Goal: Task Accomplishment & Management: Use online tool/utility

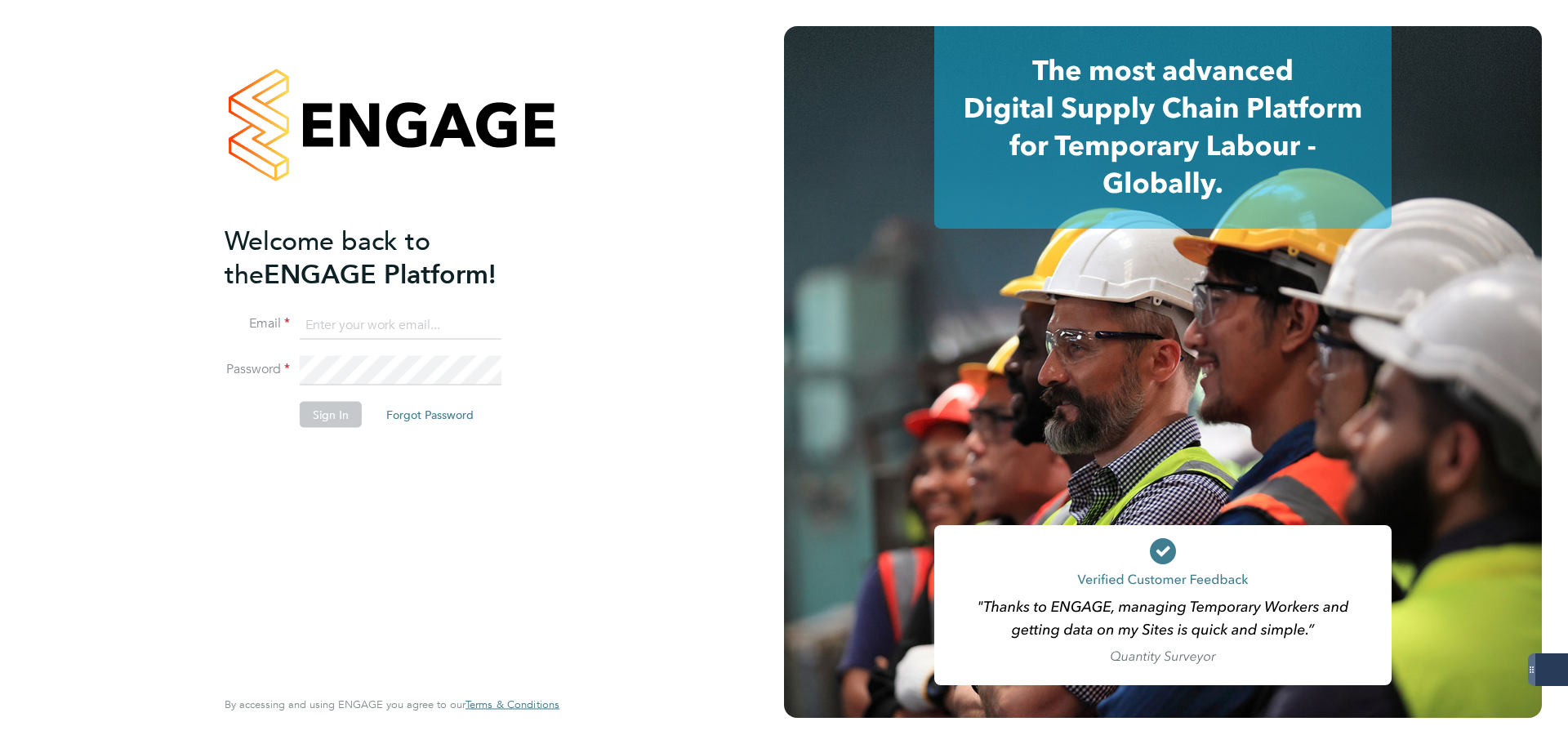
type input "[DOMAIN_NAME][EMAIL_ADDRESS][DOMAIN_NAME]"
click at [338, 405] on button "Sign In" at bounding box center [330, 414] width 62 height 26
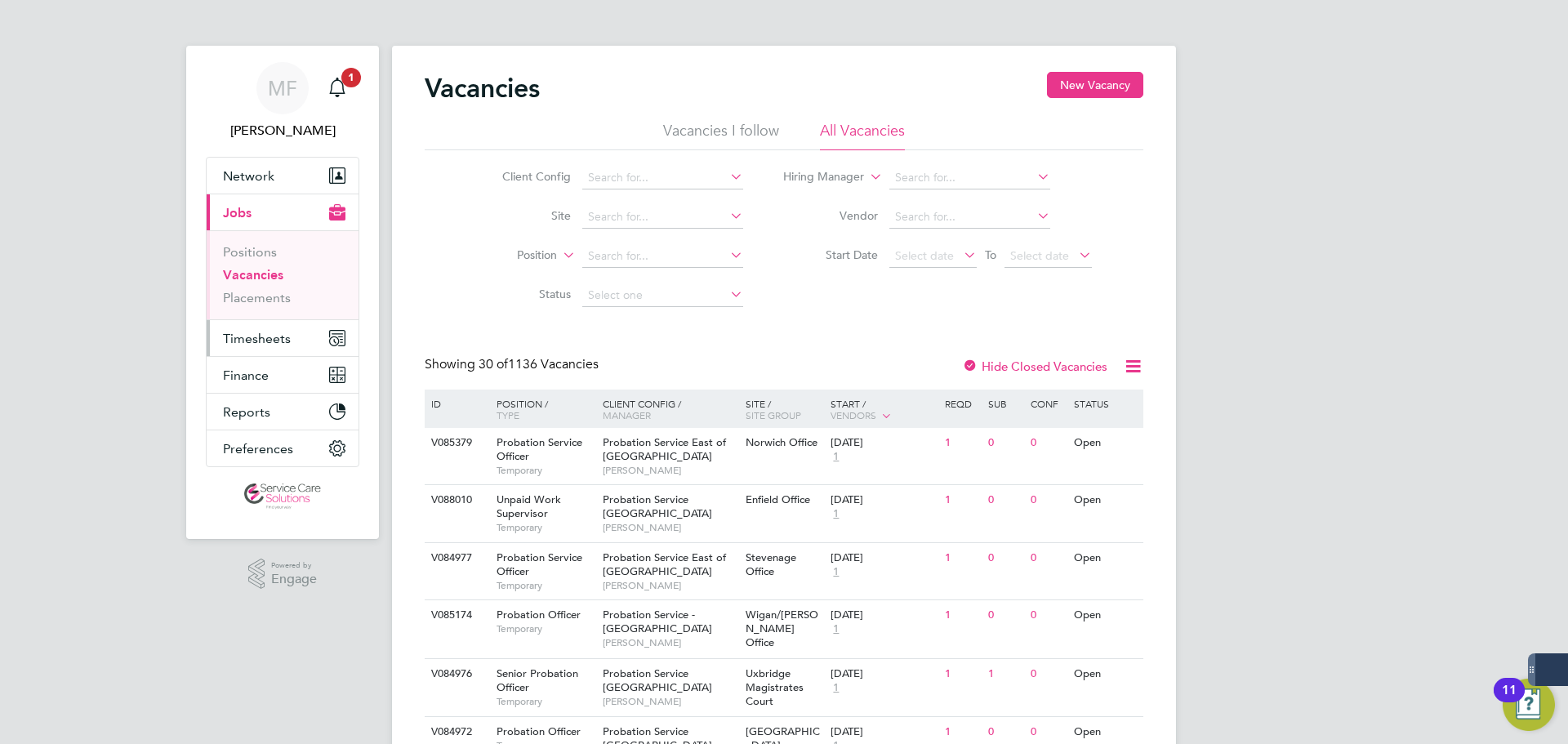
drag, startPoint x: 267, startPoint y: 343, endPoint x: 255, endPoint y: 344, distance: 12.0
click at [267, 343] on span "Timesheets" at bounding box center [257, 338] width 67 height 16
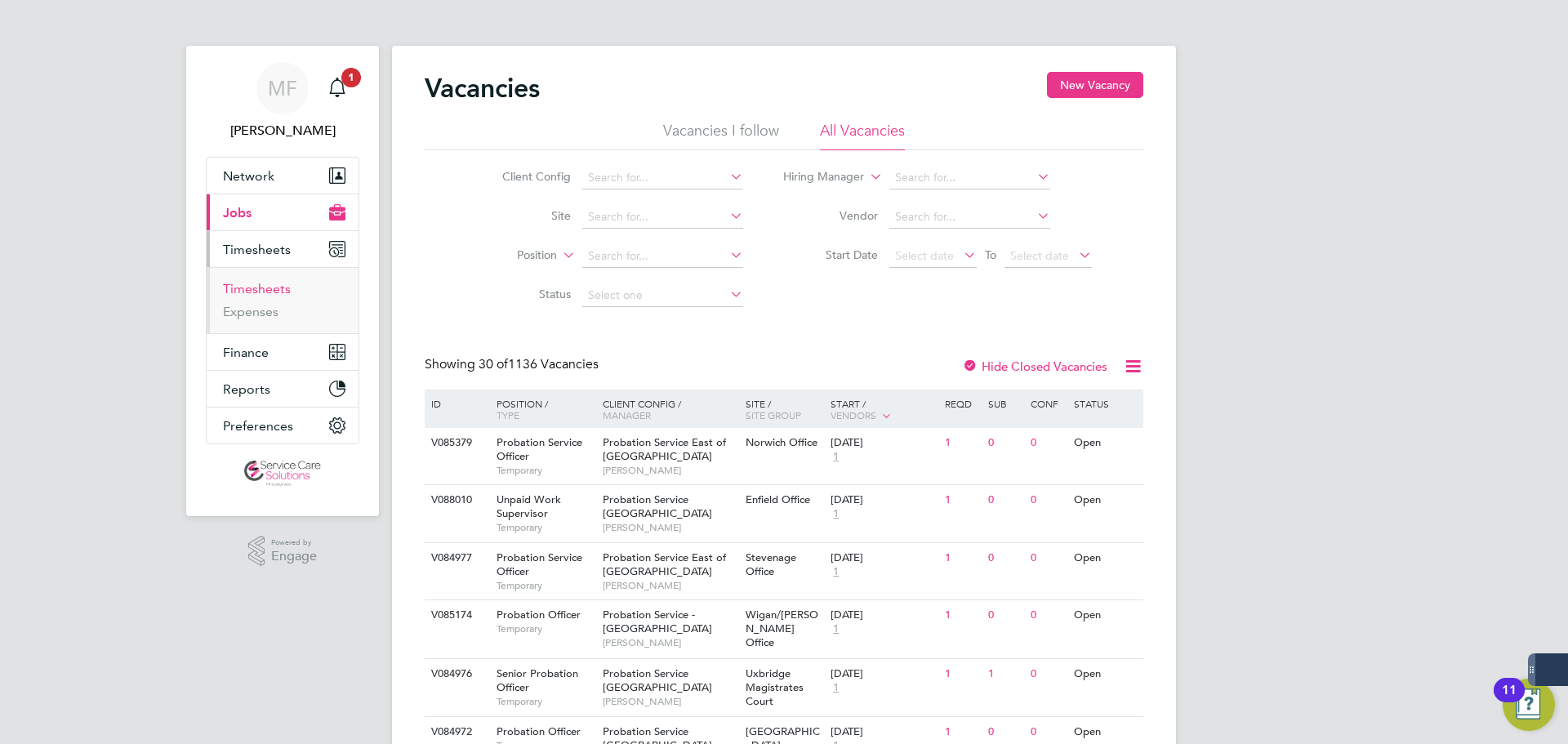
click at [258, 295] on link "Timesheets" at bounding box center [257, 288] width 67 height 16
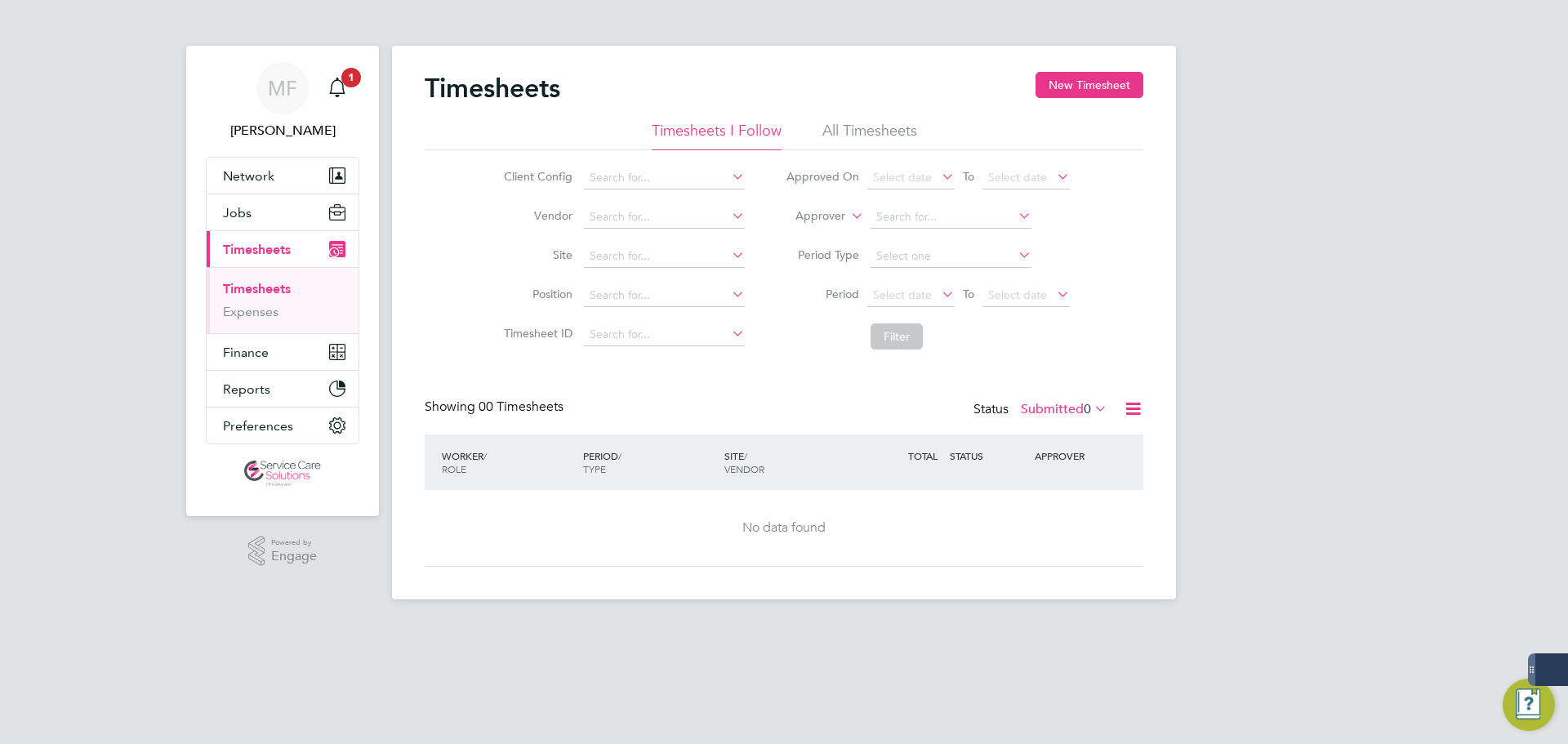
click at [883, 132] on li "All Timesheets" at bounding box center [869, 136] width 95 height 30
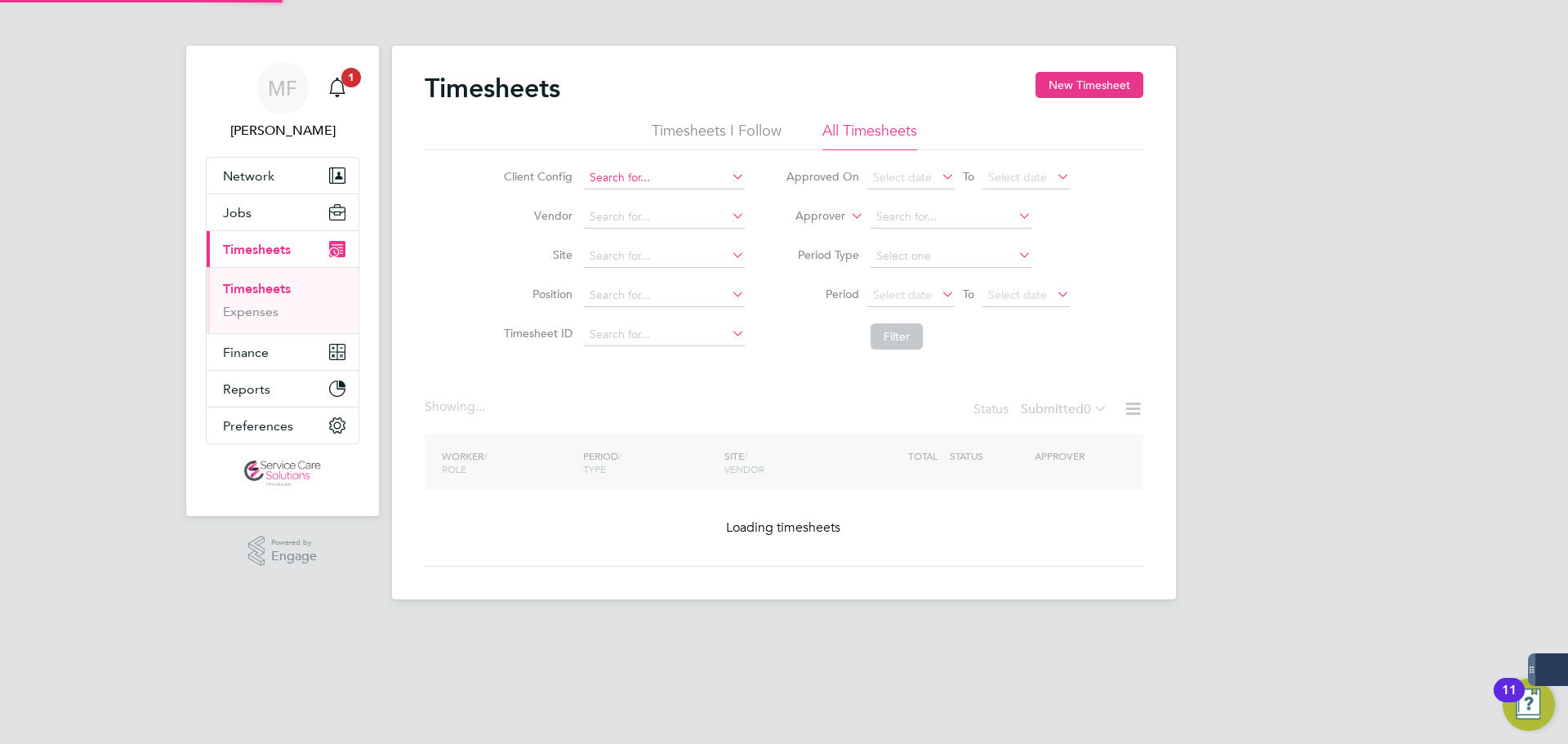
click at [644, 174] on input at bounding box center [664, 178] width 161 height 23
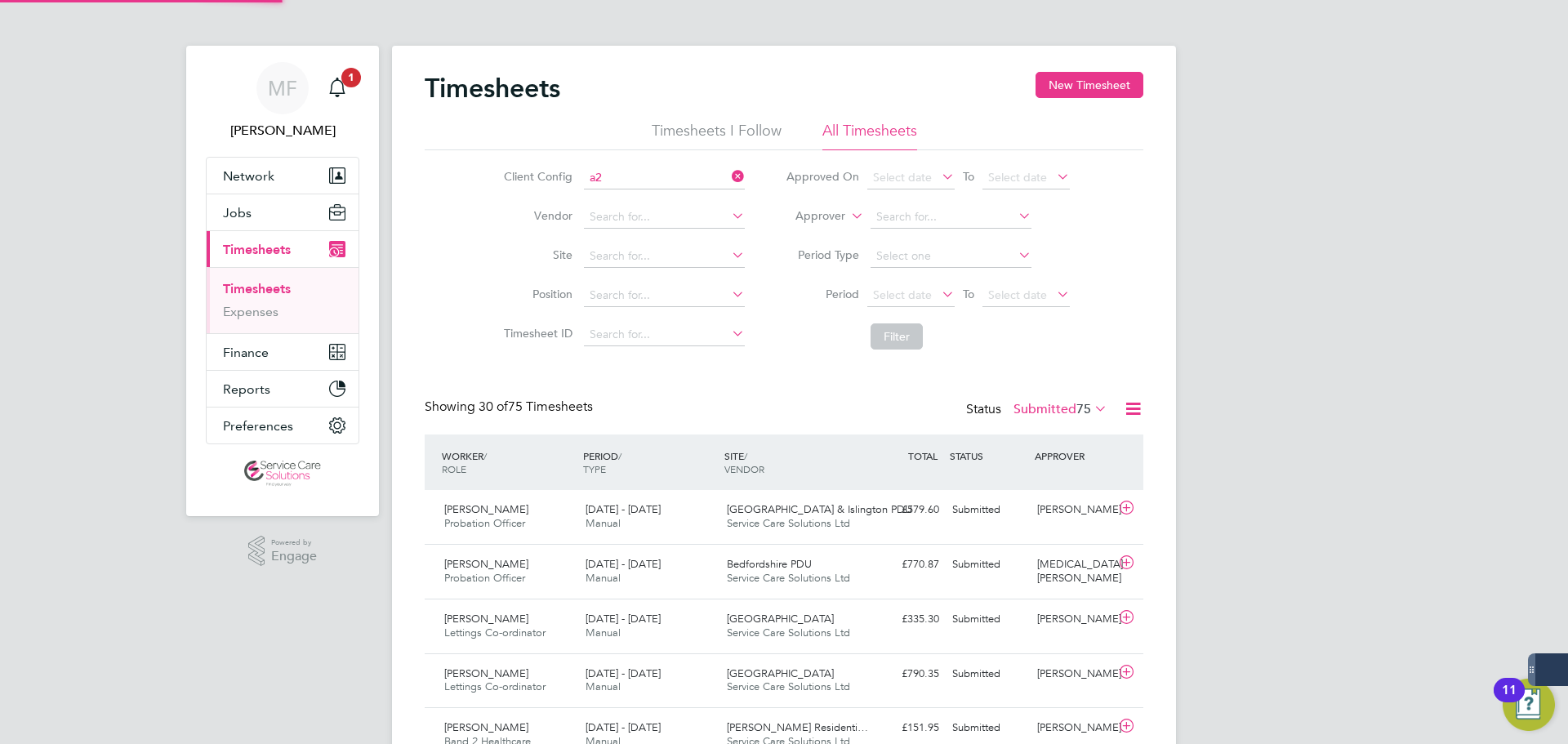
type input "a2"
click at [633, 176] on input at bounding box center [664, 178] width 161 height 23
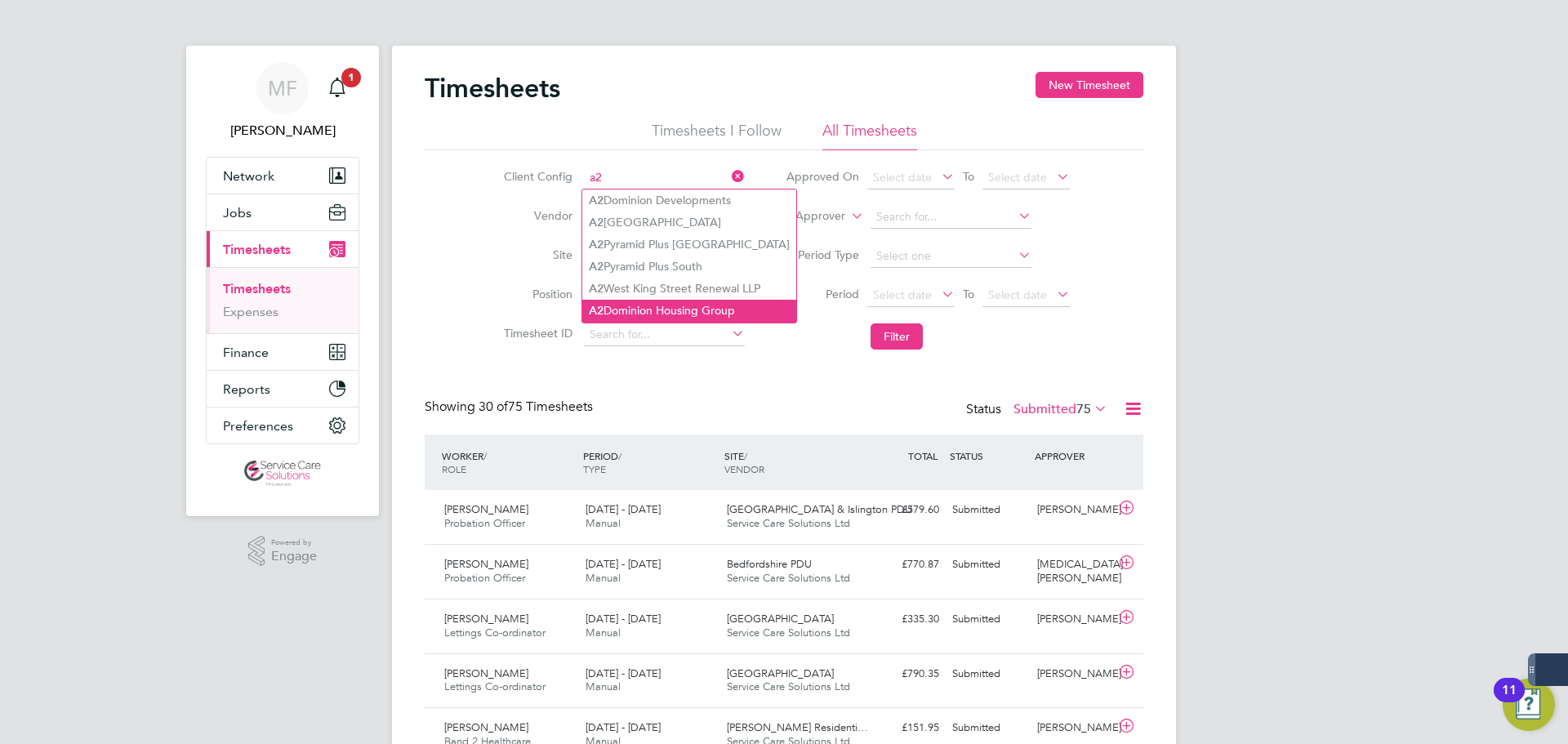
click at [674, 306] on li "A2 Dominion Housing Group" at bounding box center [689, 311] width 214 height 22
type input "A2Dominion Housing Group"
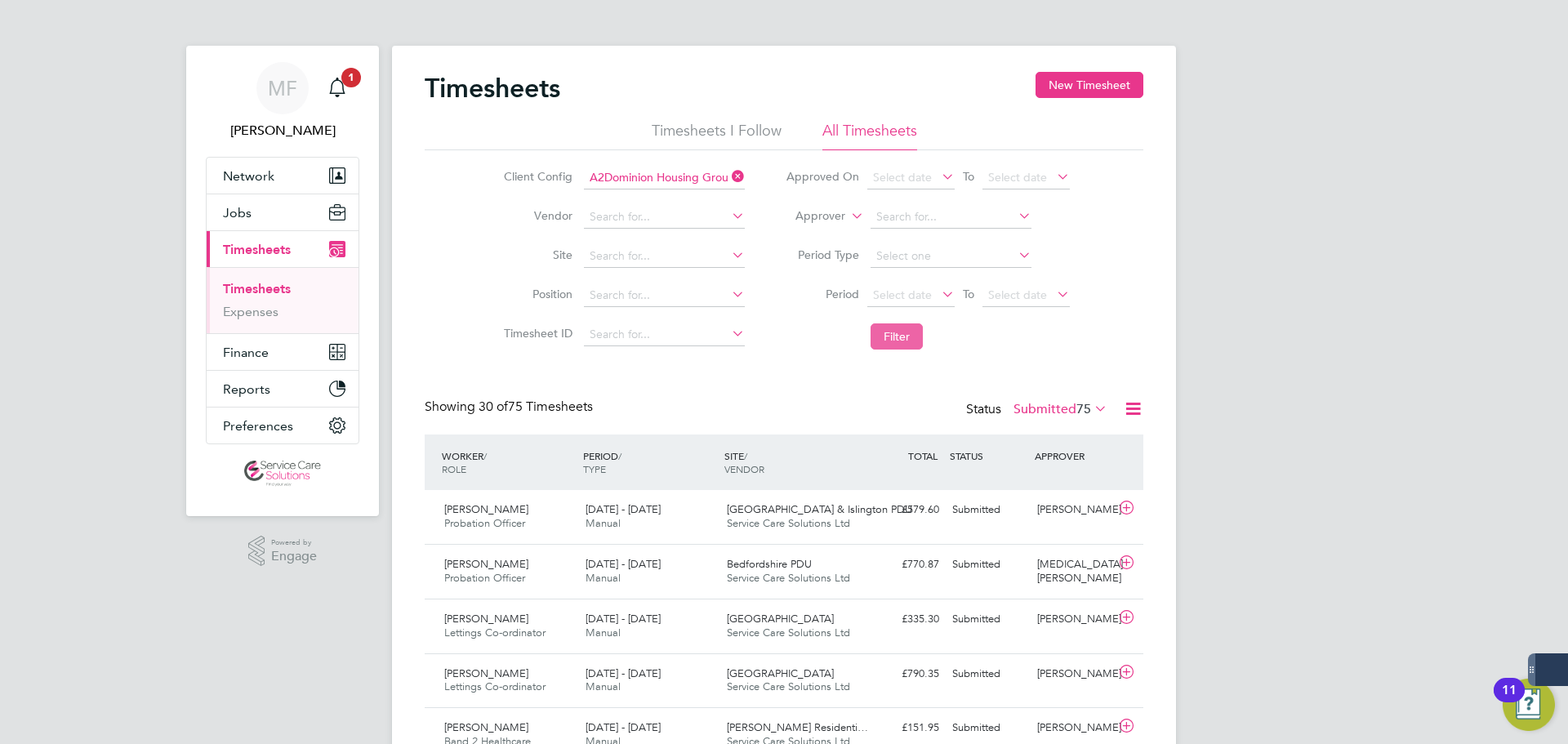
click at [884, 332] on button "Filter" at bounding box center [896, 336] width 53 height 26
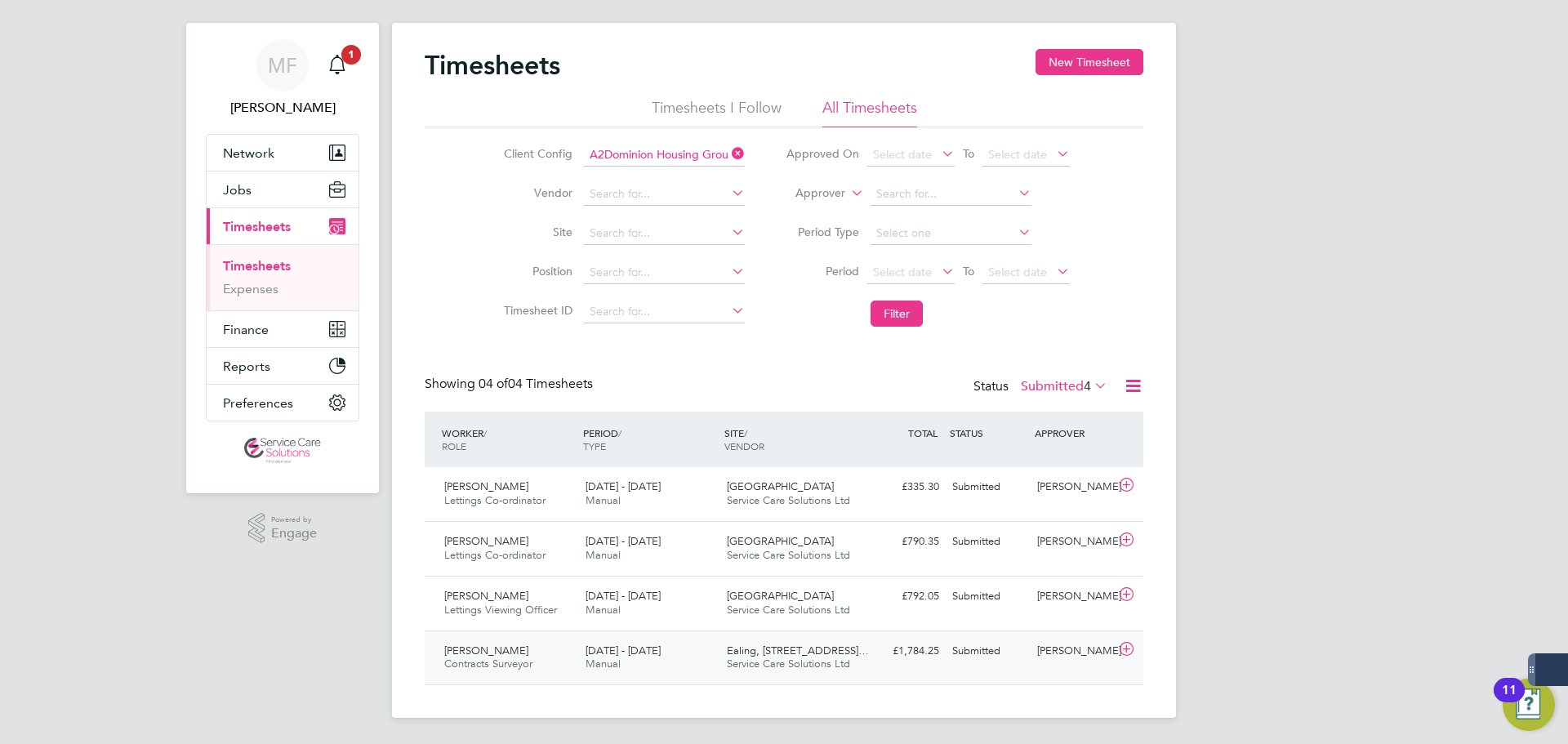
click at [508, 664] on span "Contracts Surveyor" at bounding box center [488, 663] width 89 height 14
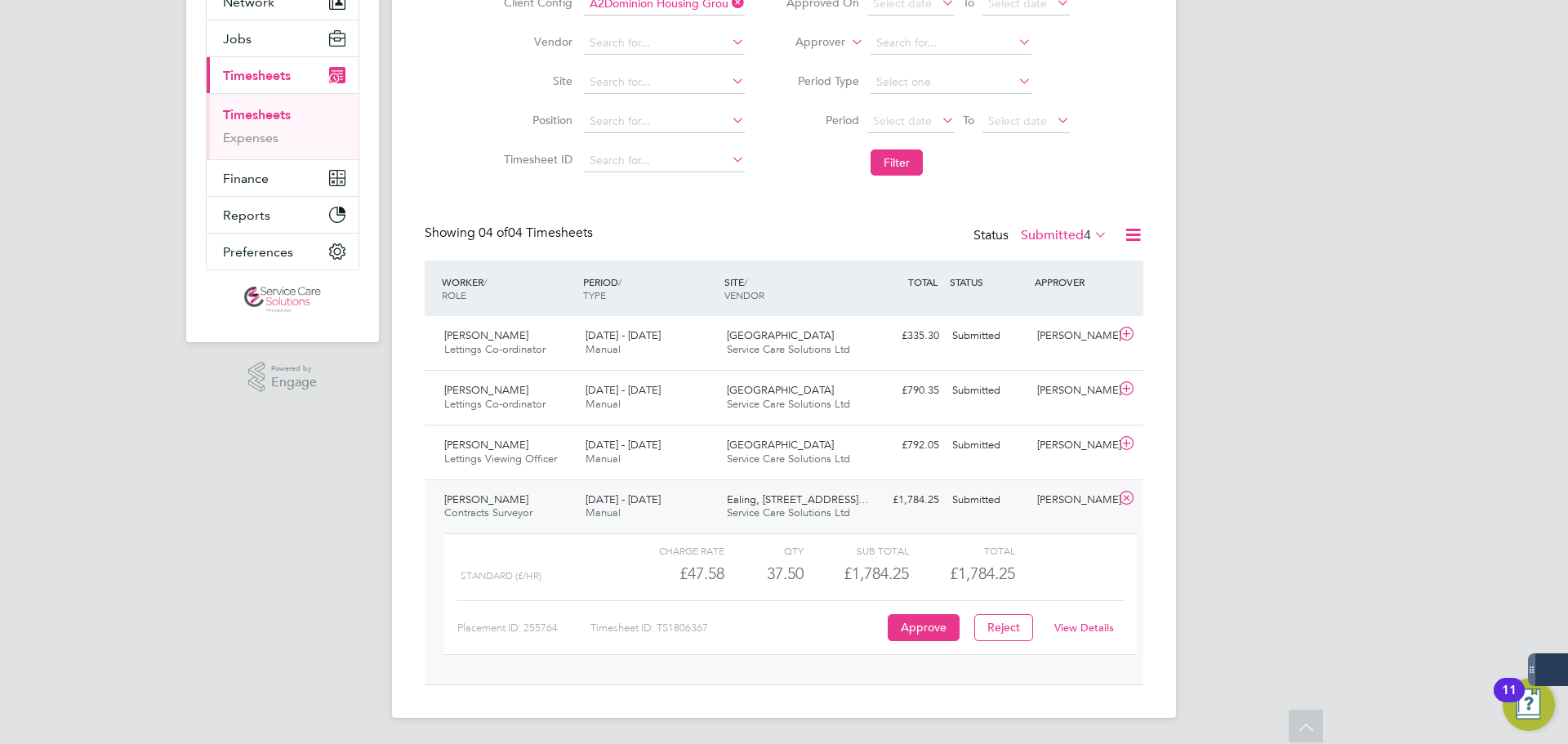
click at [1075, 624] on link "View Details" at bounding box center [1083, 628] width 60 height 14
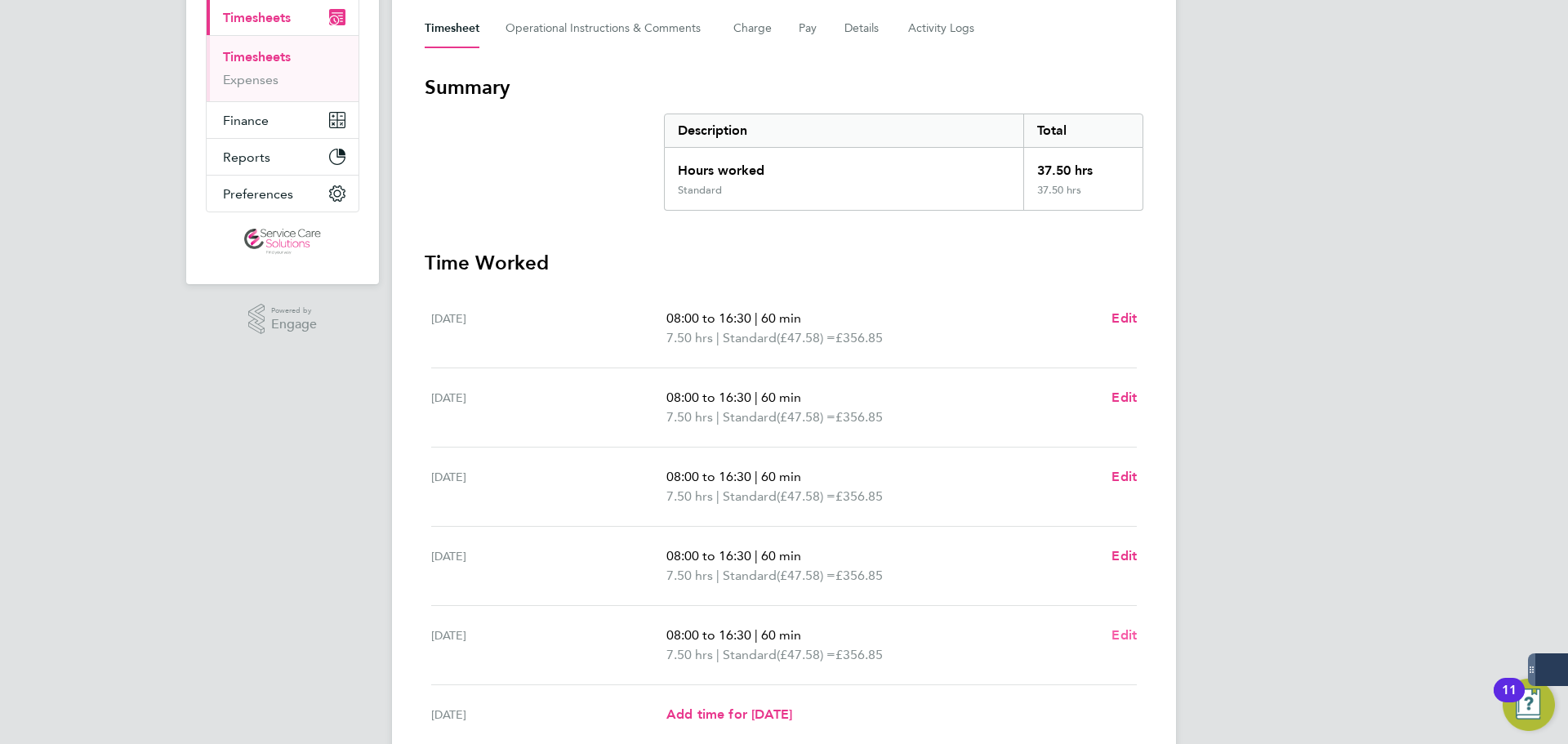
scroll to position [437, 0]
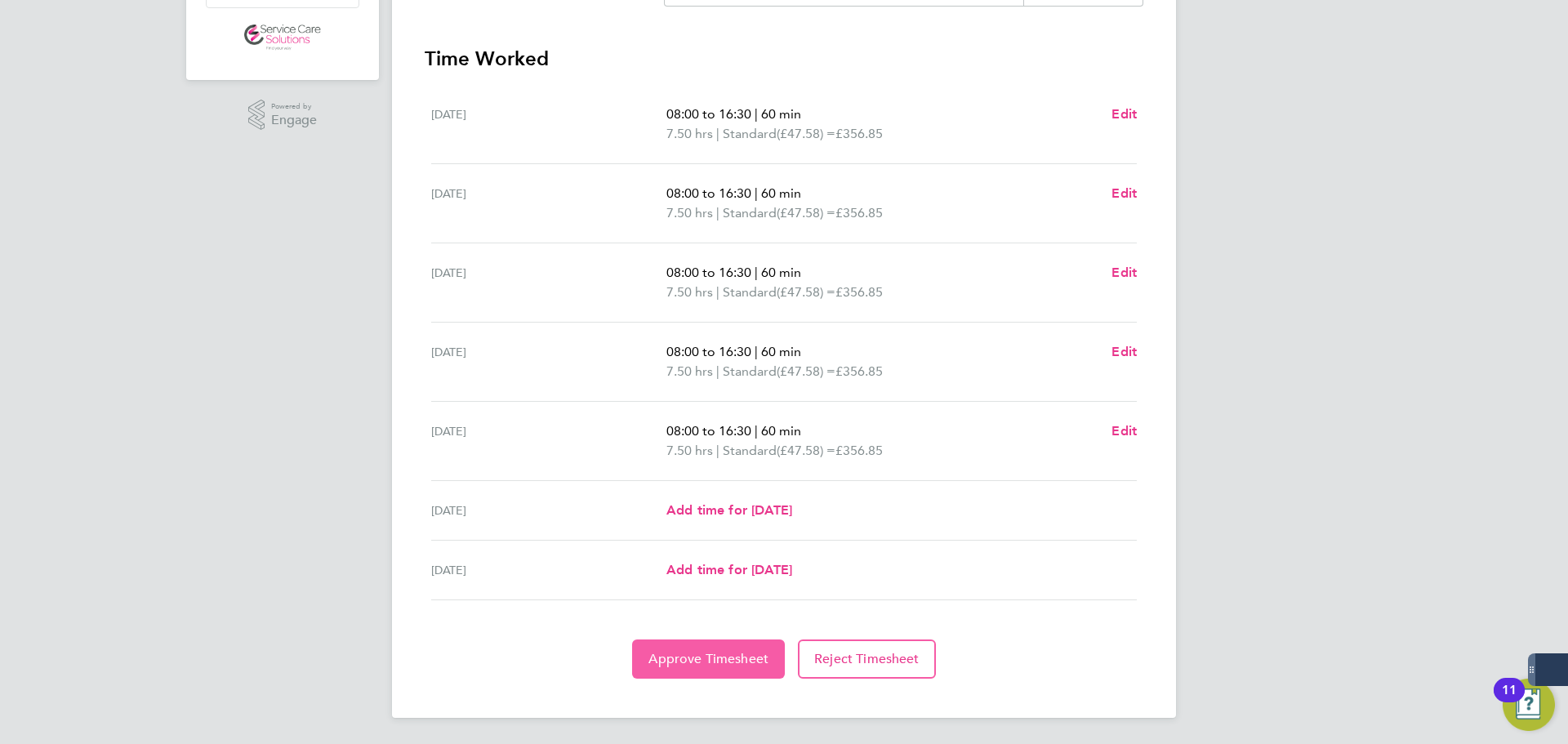
click at [736, 661] on span "Approve Timesheet" at bounding box center [709, 659] width 120 height 17
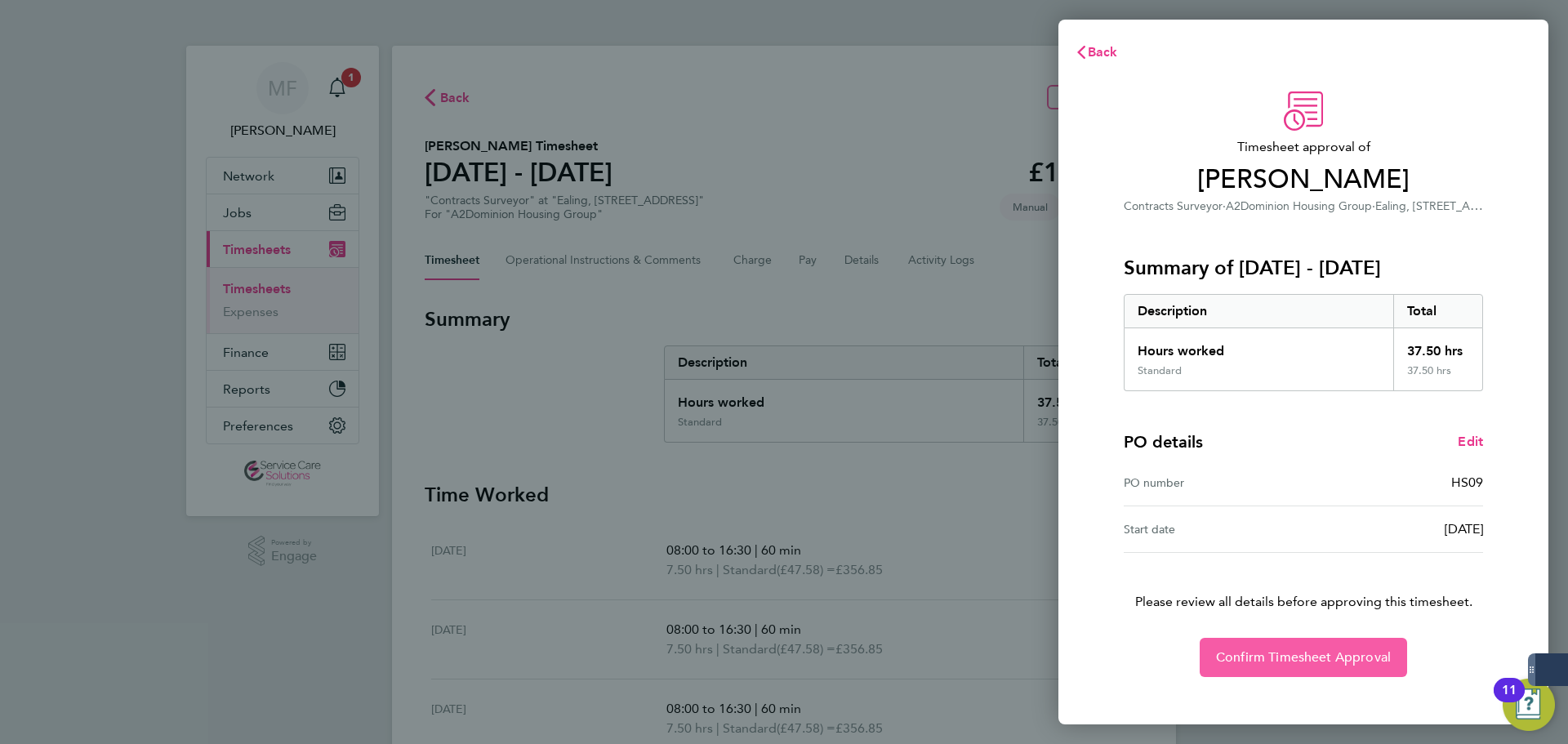
click at [1281, 648] on button "Confirm Timesheet Approval" at bounding box center [1303, 657] width 208 height 39
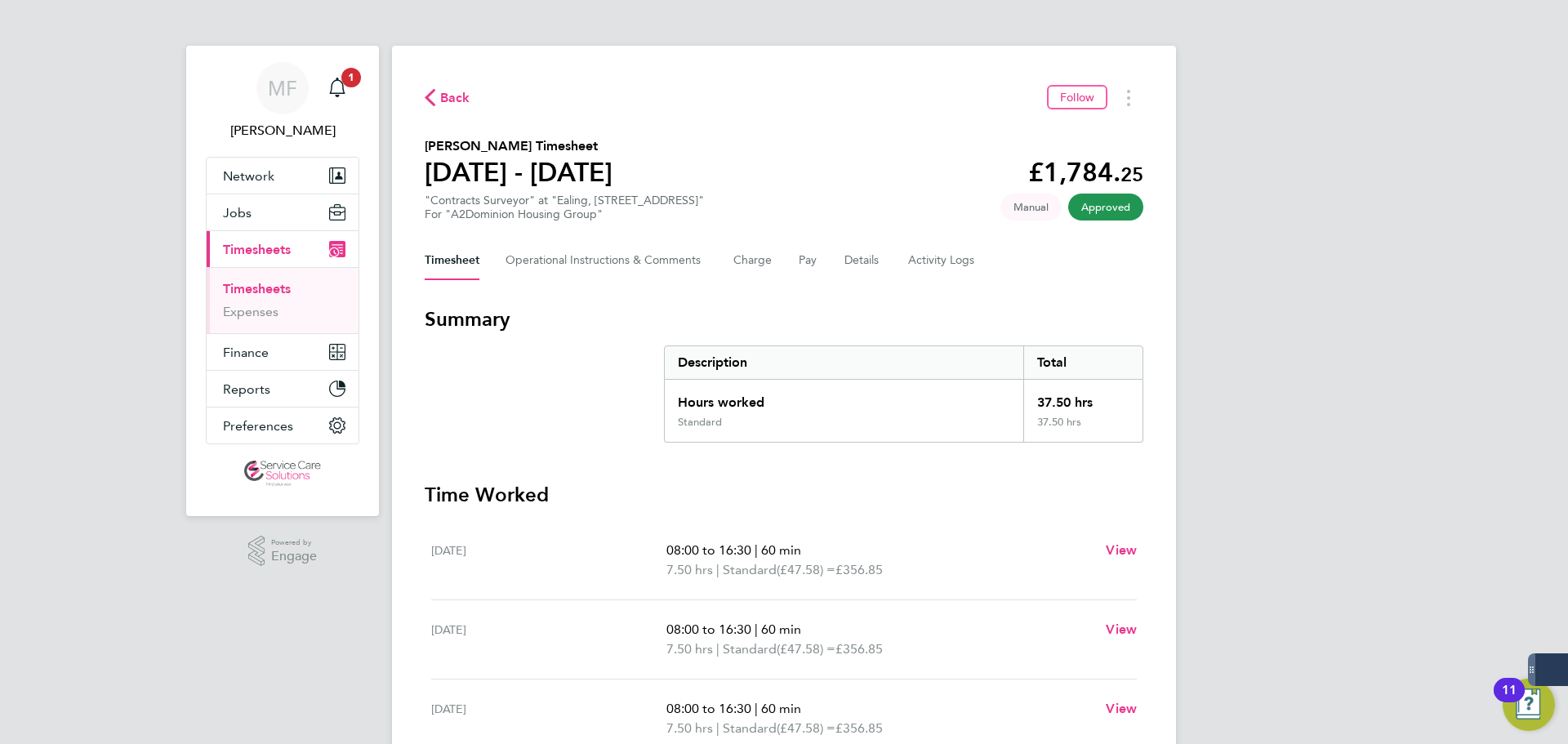
click at [1243, 534] on div "MF Megan Ford Notifications 1 Applications: Network Team Members Businesses Sit…" at bounding box center [784, 590] width 1568 height 1181
